Goal: Task Accomplishment & Management: Use online tool/utility

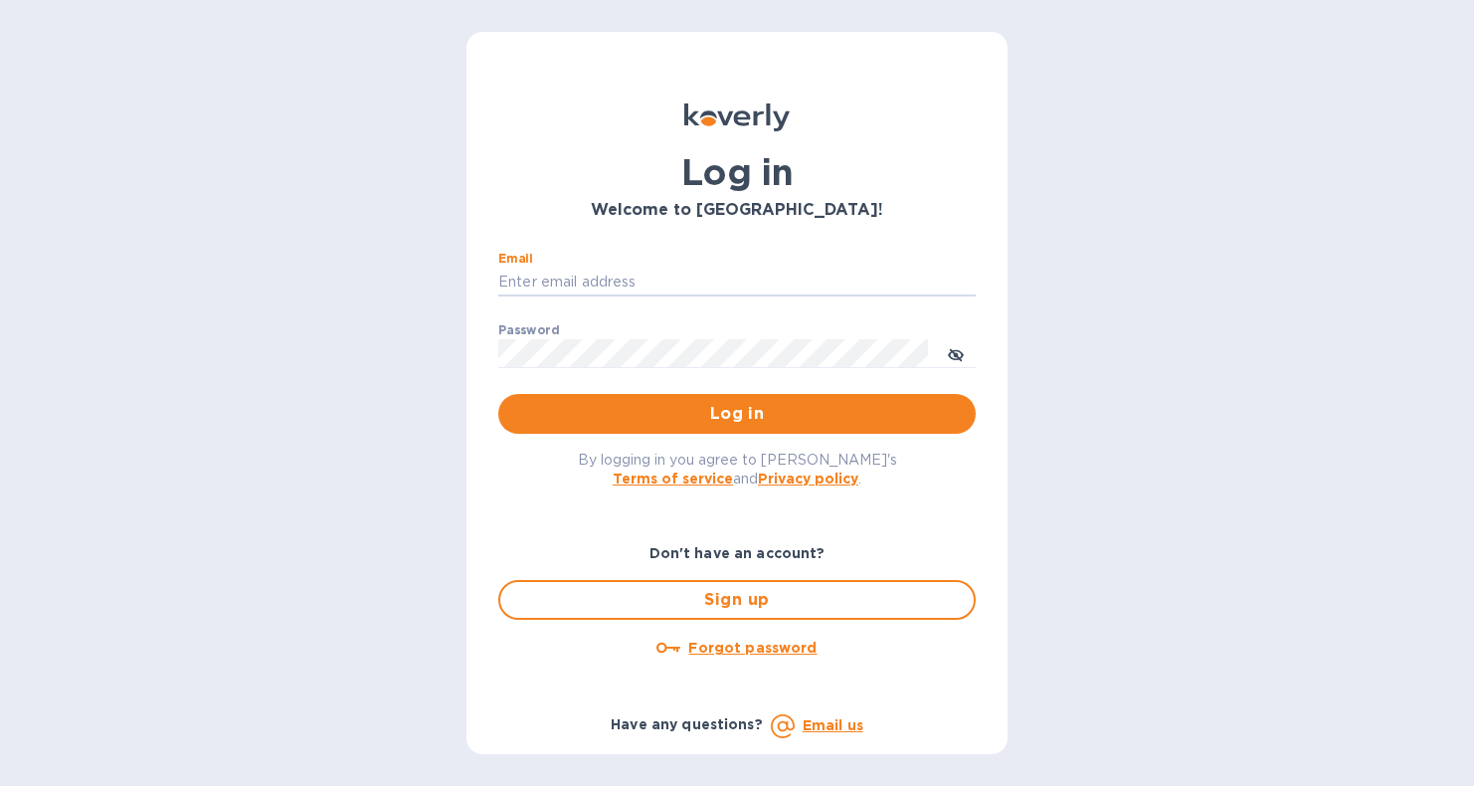
type input "[EMAIL_ADDRESS][DOMAIN_NAME]"
click at [737, 413] on button "Log in" at bounding box center [736, 414] width 477 height 40
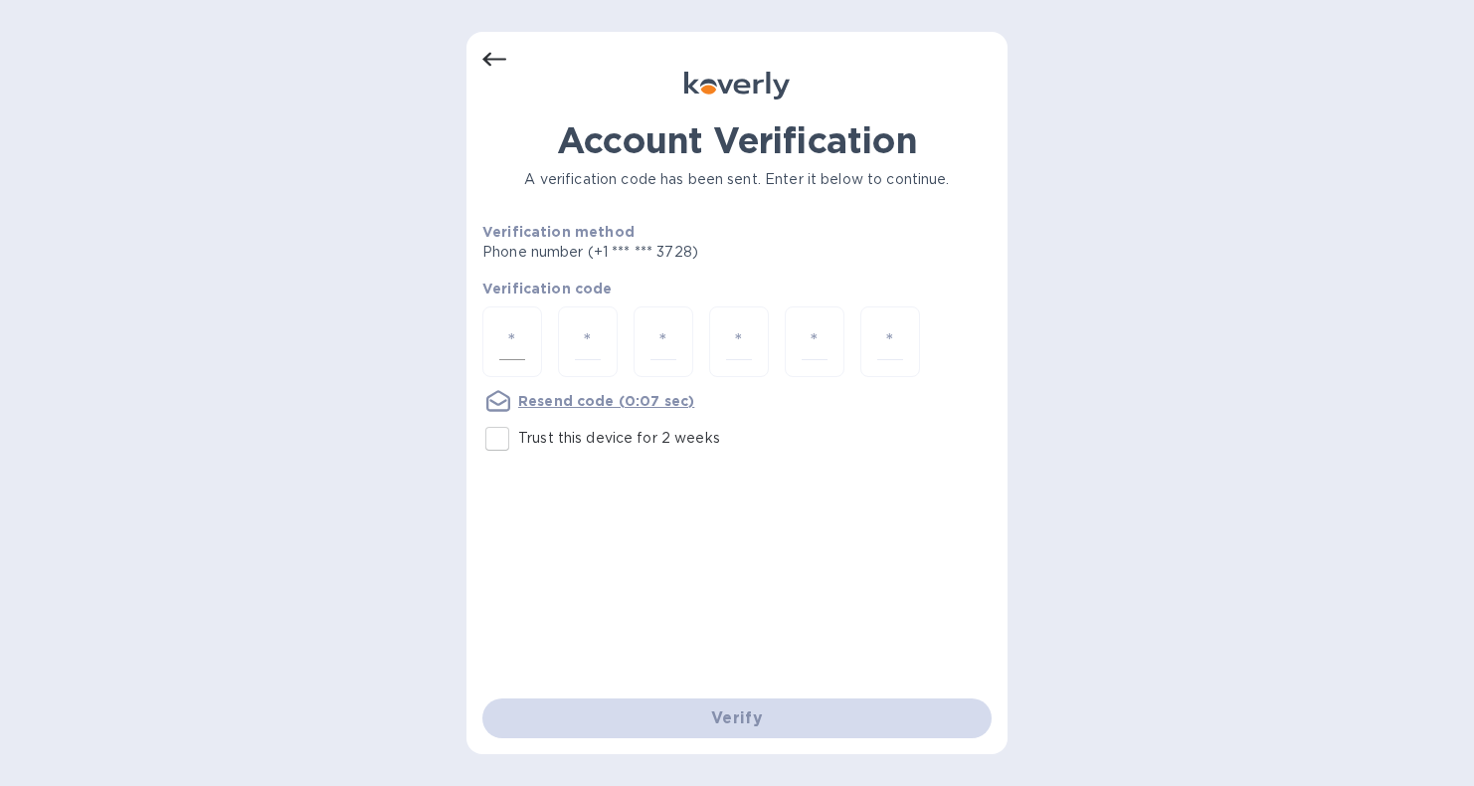
click at [521, 348] on input "number" at bounding box center [512, 341] width 26 height 37
type input "8"
type input "7"
type input "5"
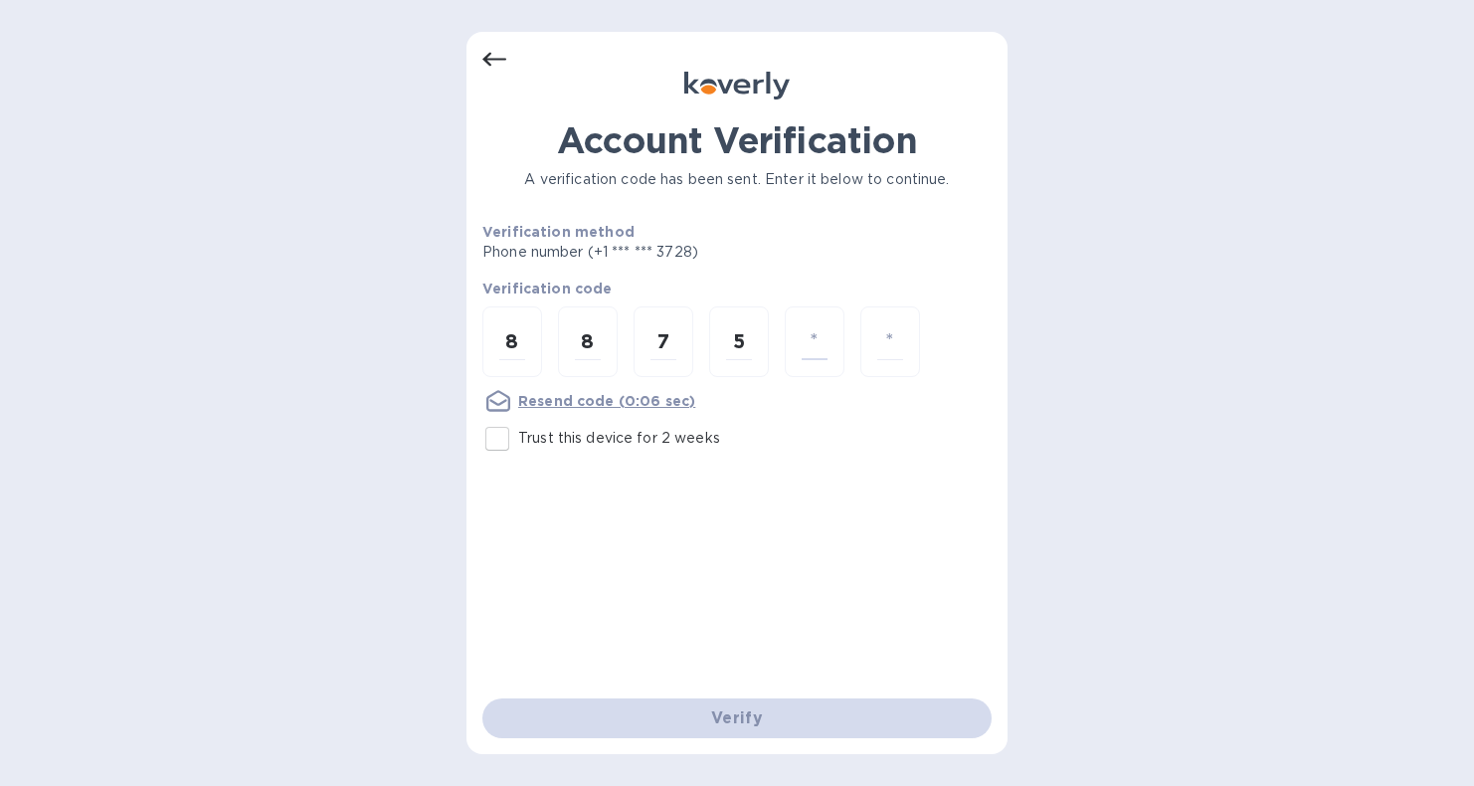
type input "5"
type input "2"
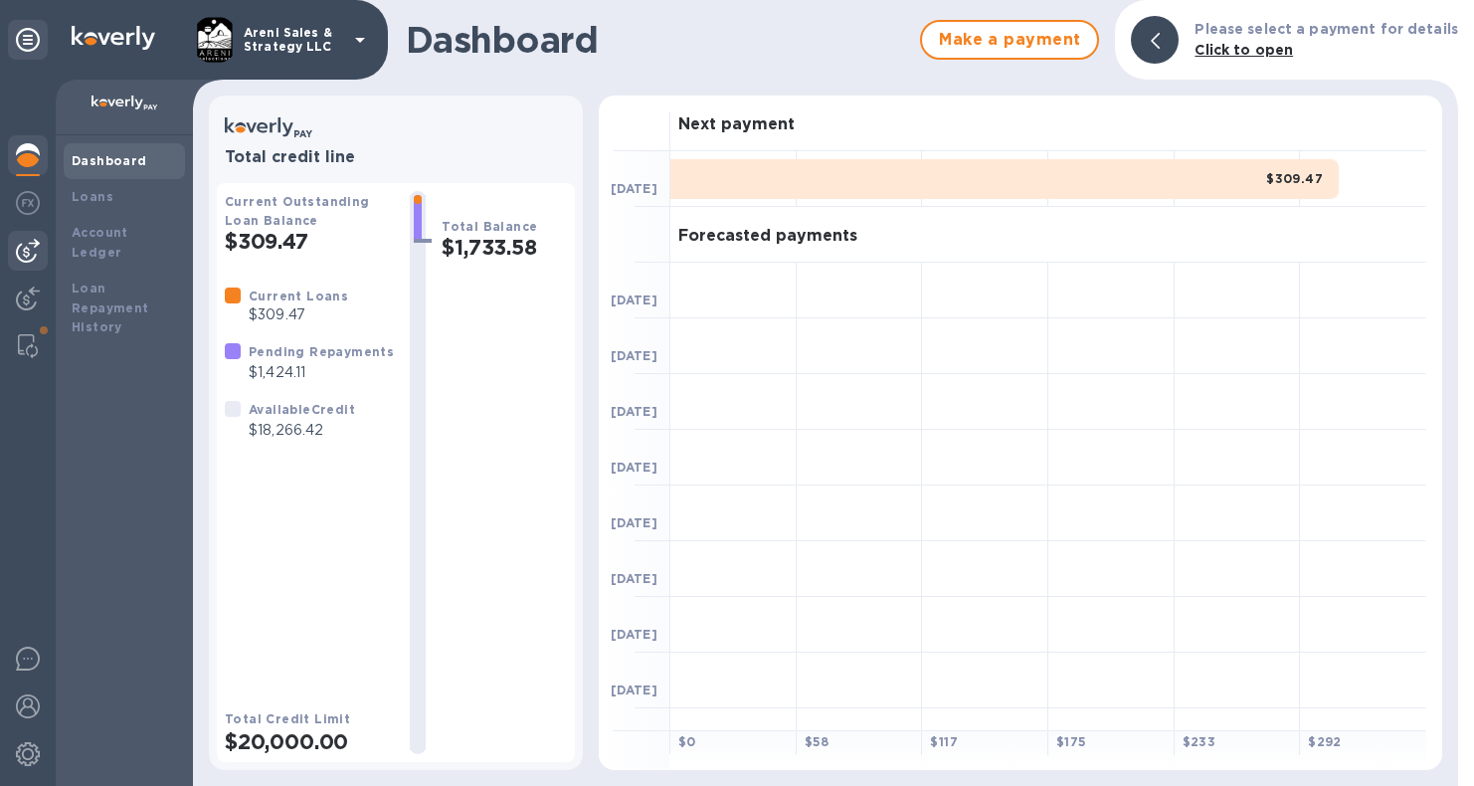
click at [33, 249] on img at bounding box center [28, 251] width 24 height 24
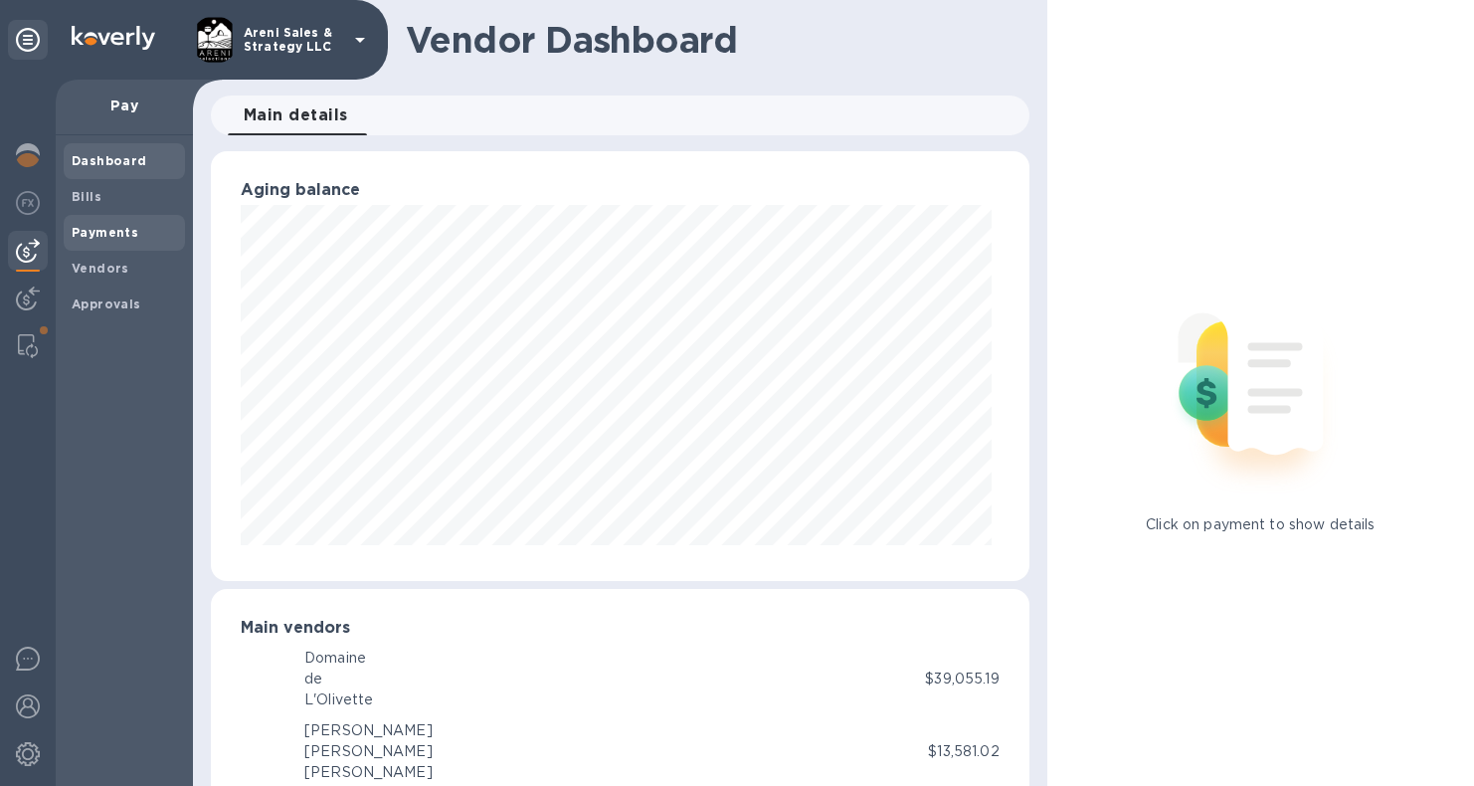
scroll to position [430, 809]
click at [90, 236] on b "Payments" at bounding box center [105, 232] width 67 height 15
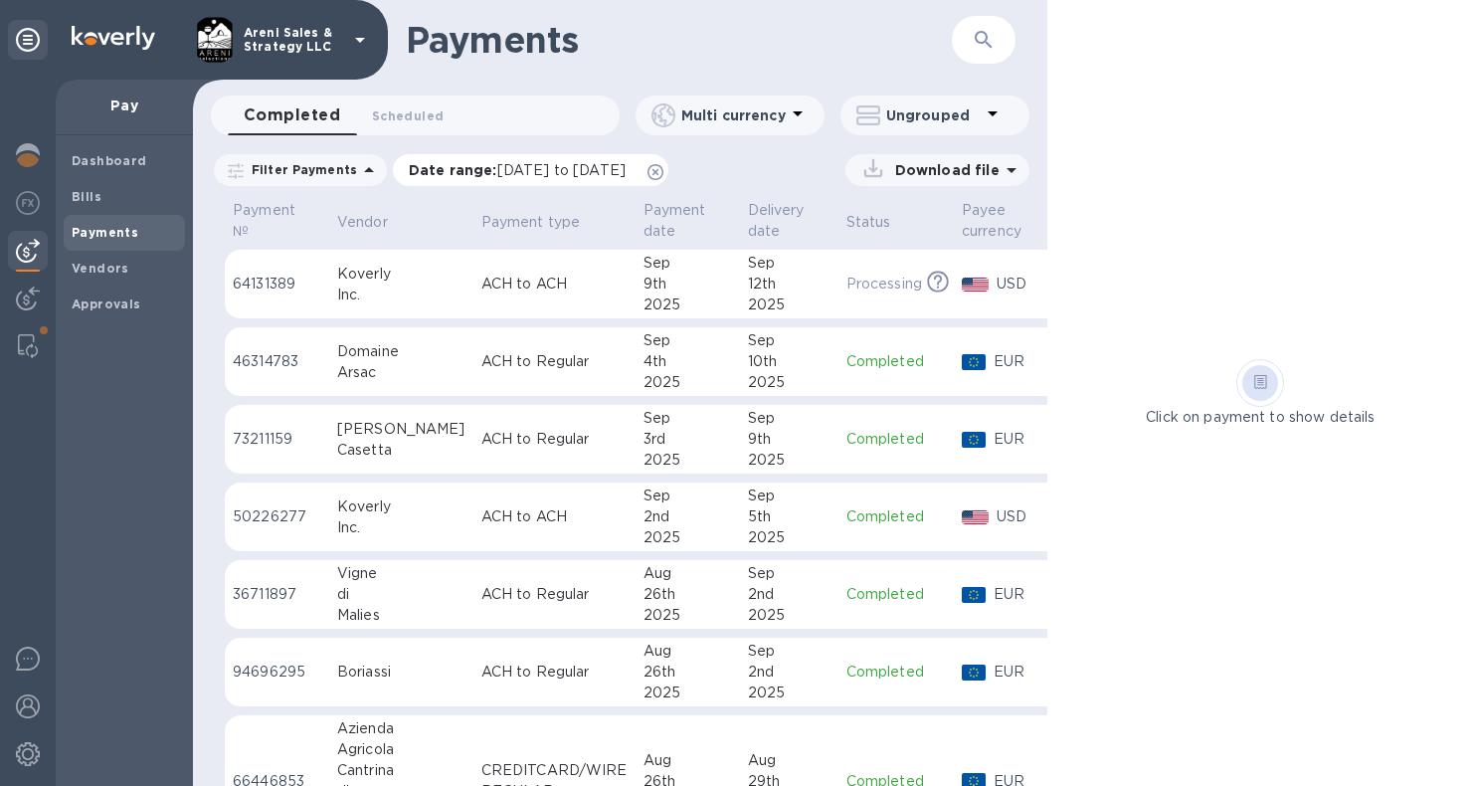
click at [663, 170] on icon at bounding box center [655, 172] width 16 height 16
click at [980, 43] on icon "button" at bounding box center [982, 39] width 17 height 17
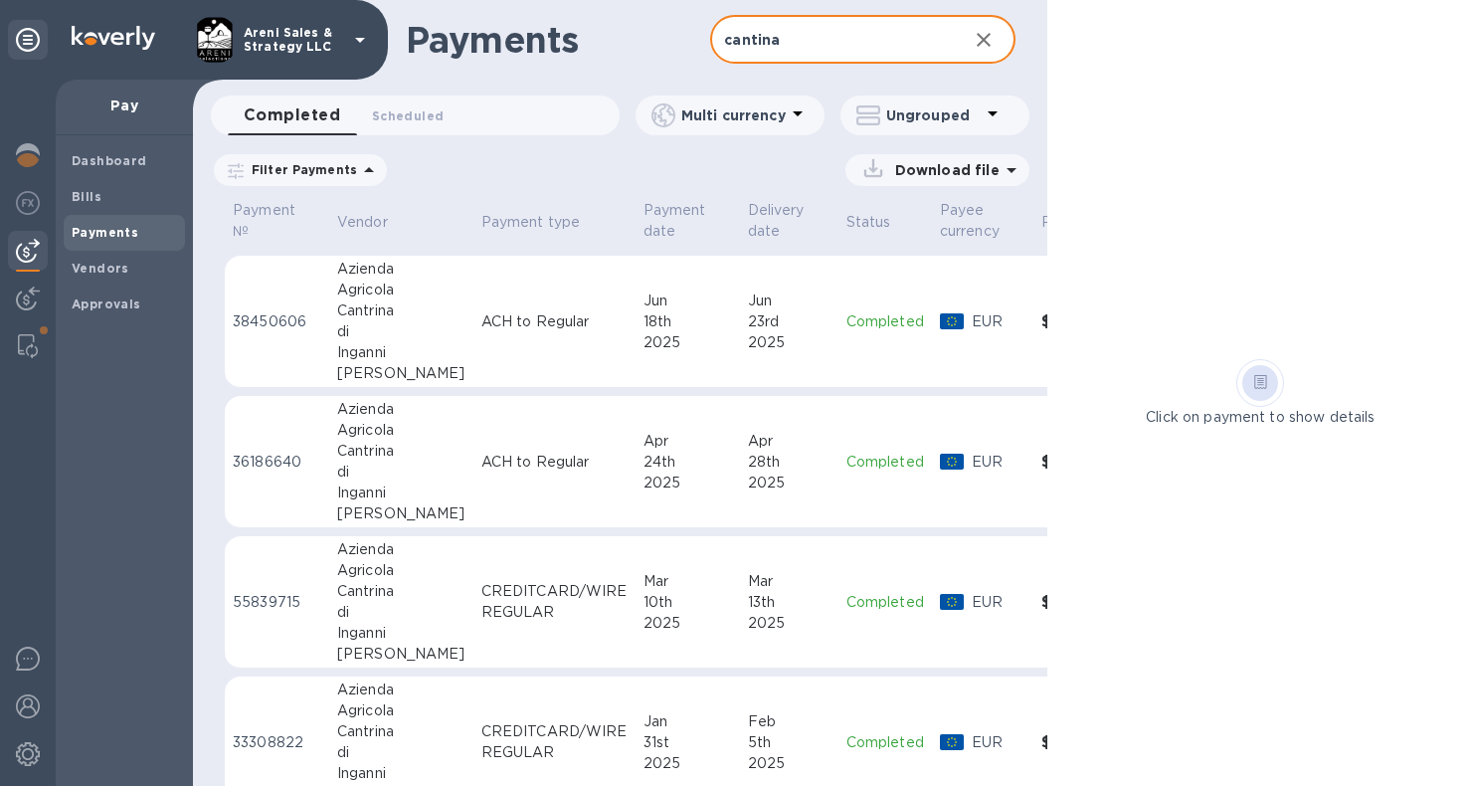
scroll to position [225, 0]
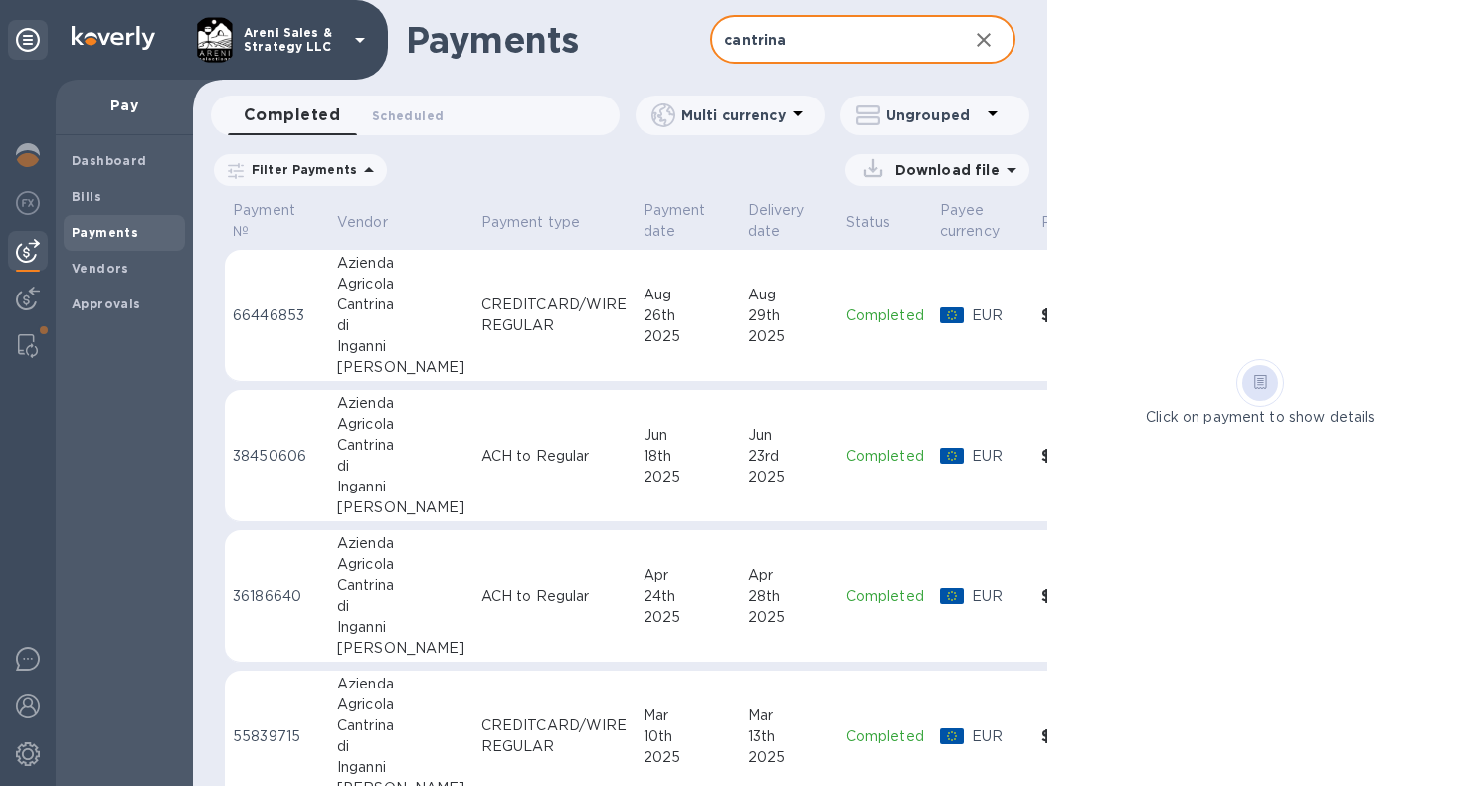
type input "cantrina"
click at [968, 171] on p "Download file" at bounding box center [943, 170] width 112 height 20
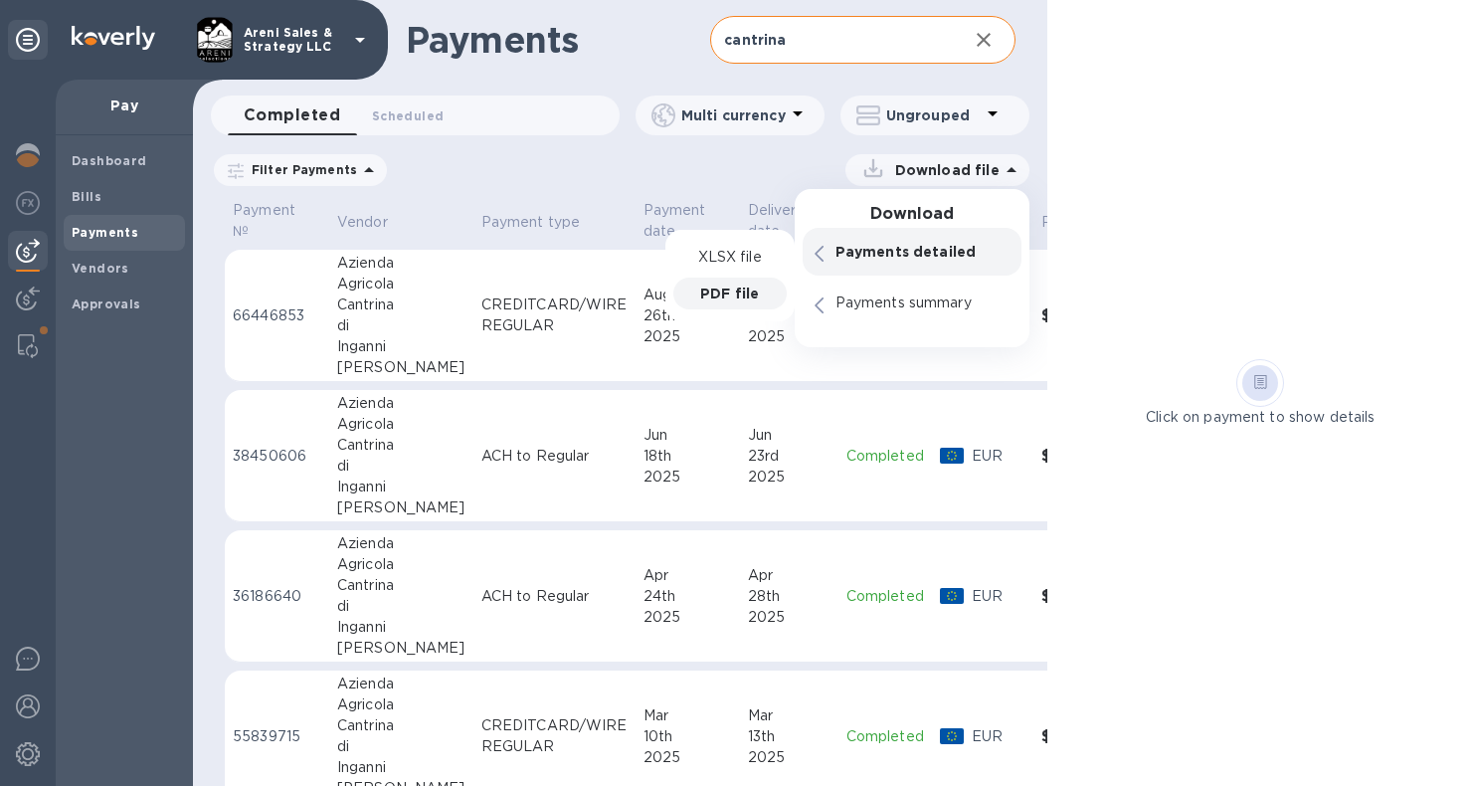
click at [753, 285] on p "PDF file" at bounding box center [729, 293] width 59 height 20
